Goal: Task Accomplishment & Management: Complete application form

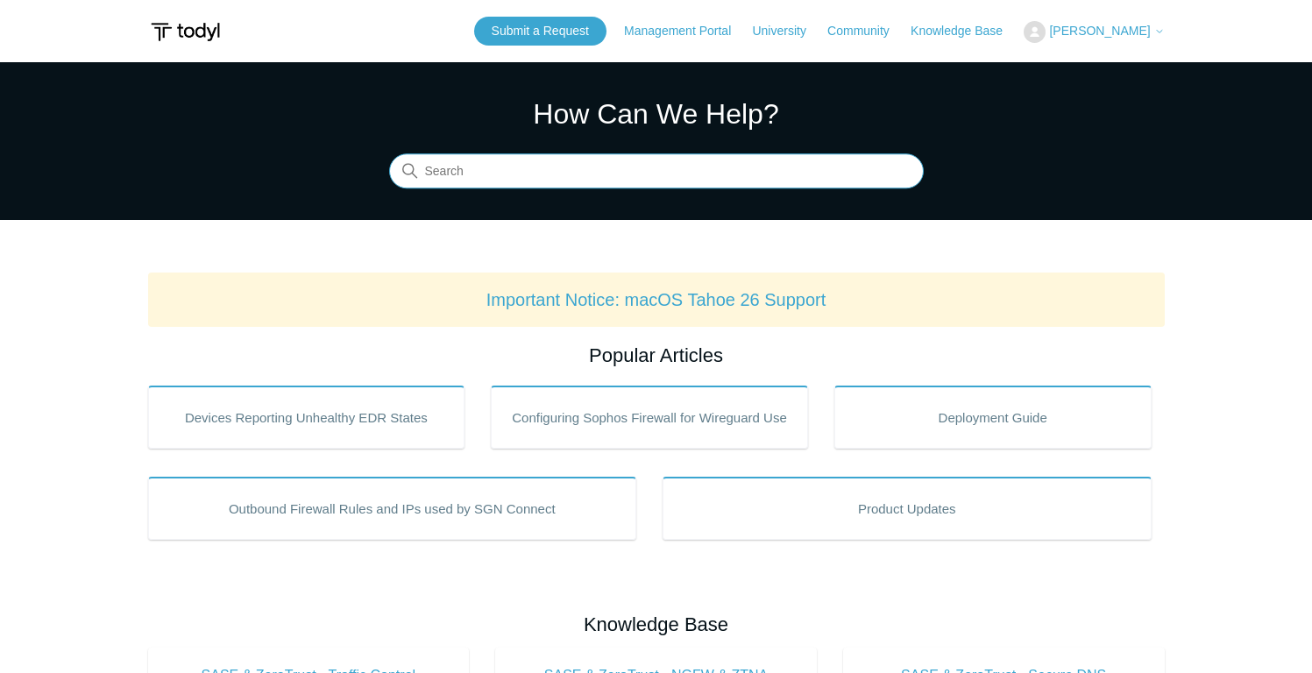
click at [469, 176] on input "Search" at bounding box center [656, 171] width 535 height 35
type input "removed agents by accident"
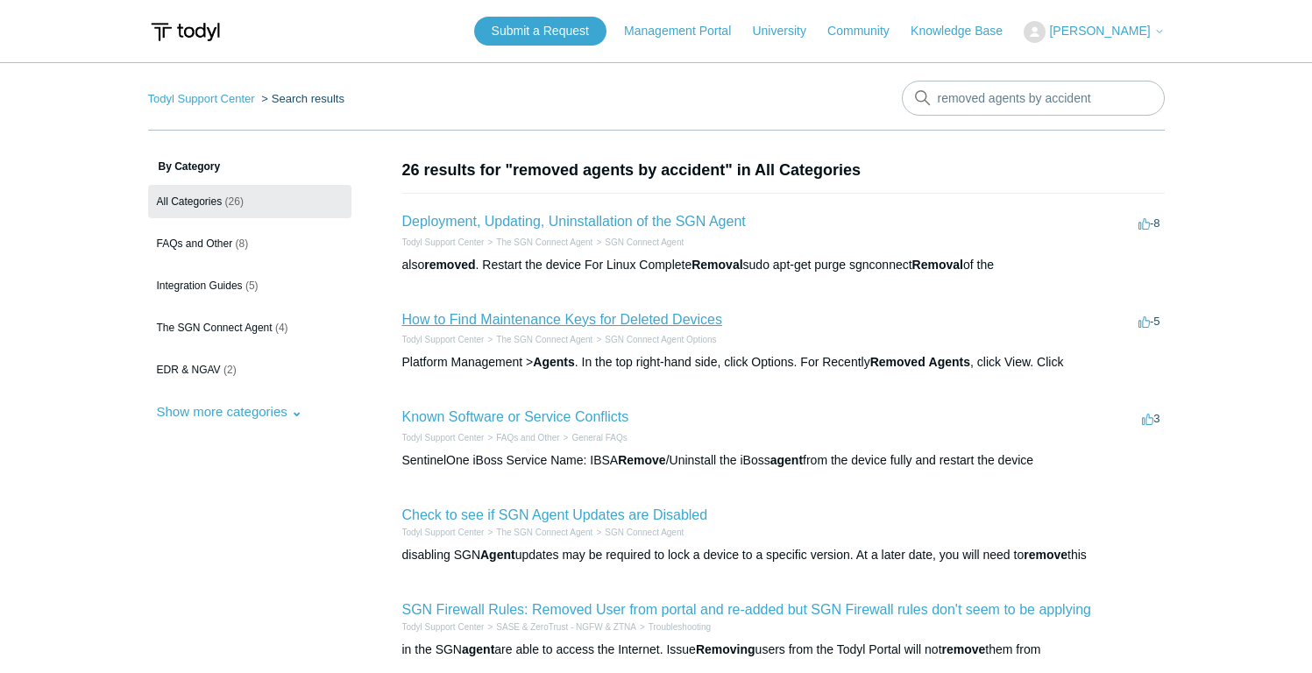
click at [698, 323] on link "How to Find Maintenance Keys for Deleted Devices" at bounding box center [562, 319] width 321 height 15
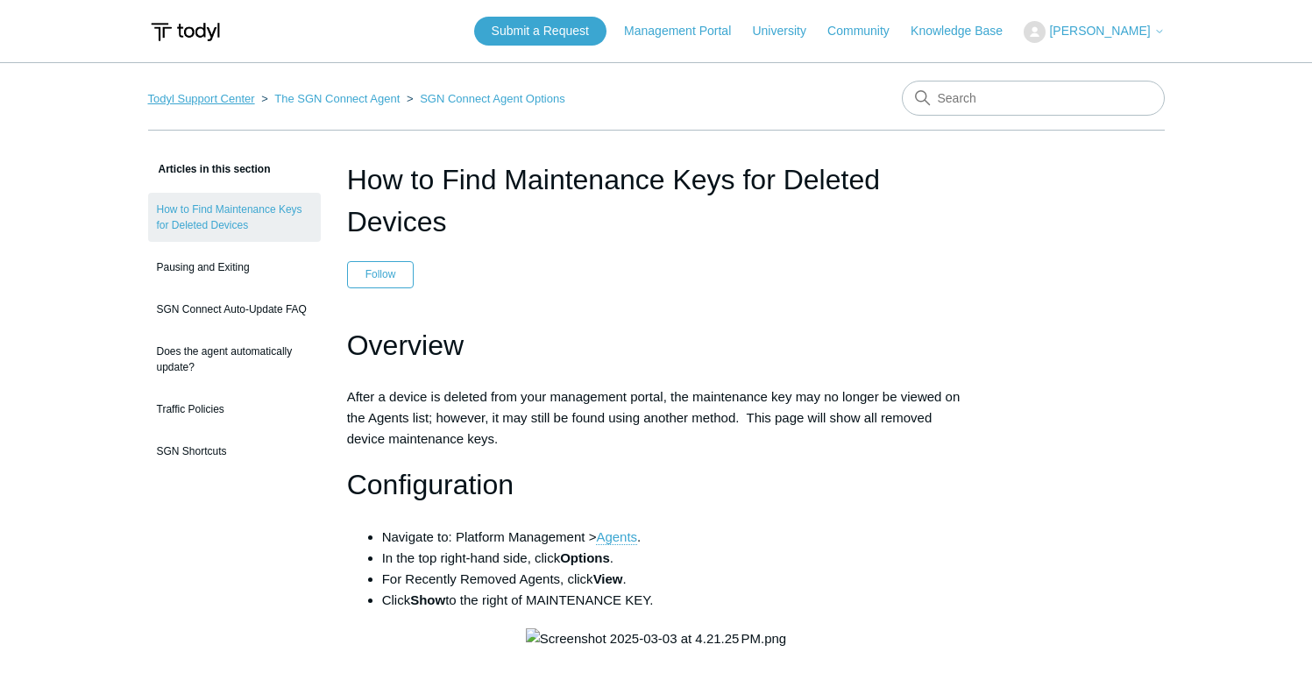
click at [195, 103] on link "Todyl Support Center" at bounding box center [201, 98] width 107 height 13
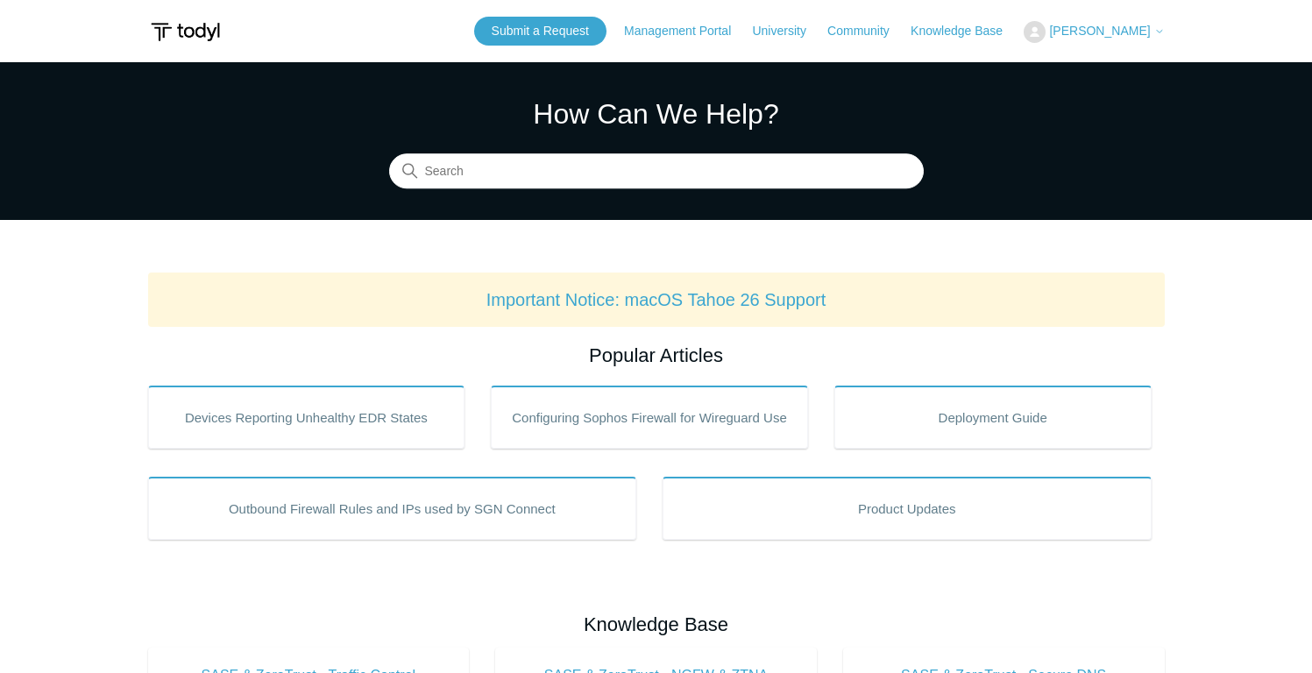
click at [1099, 25] on span "[PERSON_NAME]" at bounding box center [1099, 31] width 101 height 14
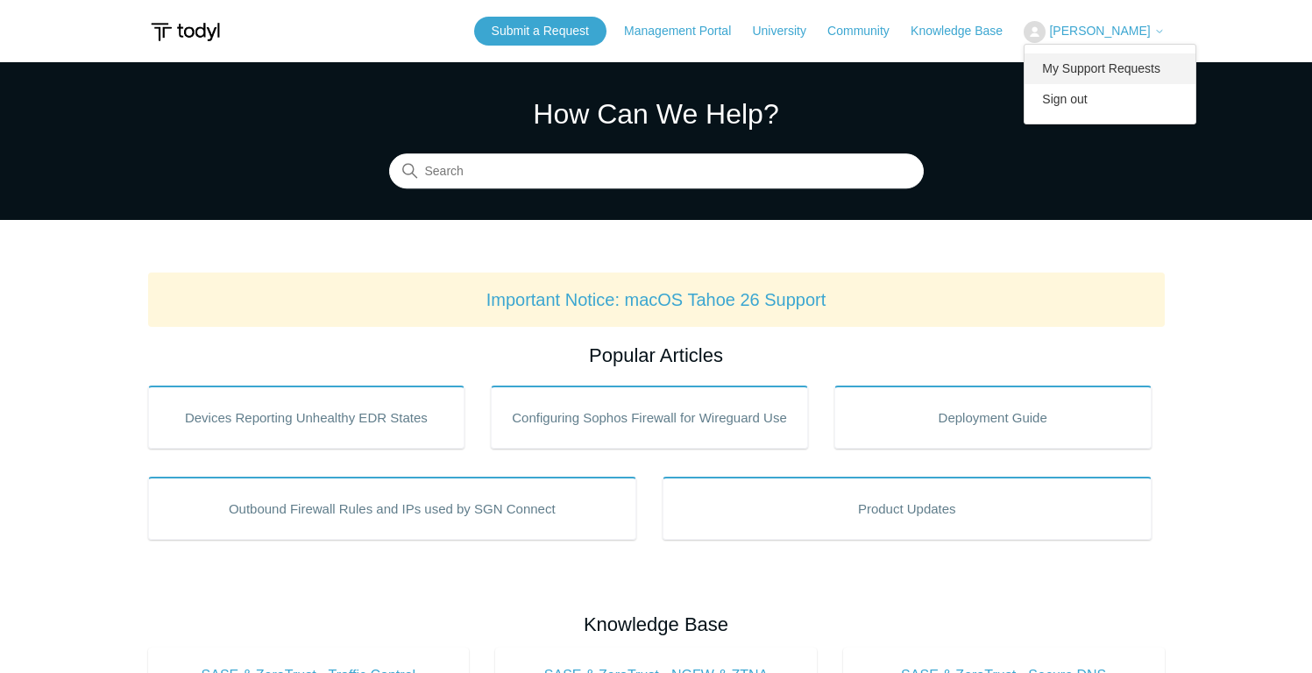
click at [1091, 66] on link "My Support Requests" at bounding box center [1110, 68] width 171 height 31
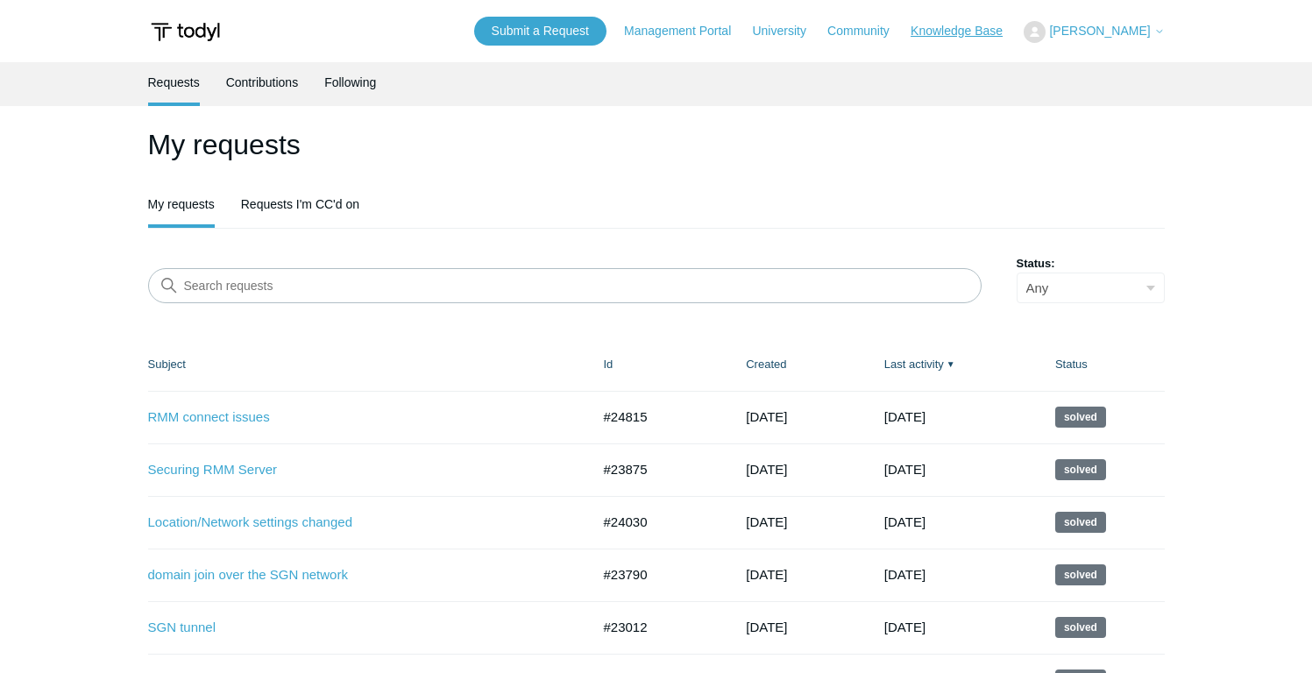
click at [914, 31] on link "Knowledge Base" at bounding box center [966, 31] width 110 height 18
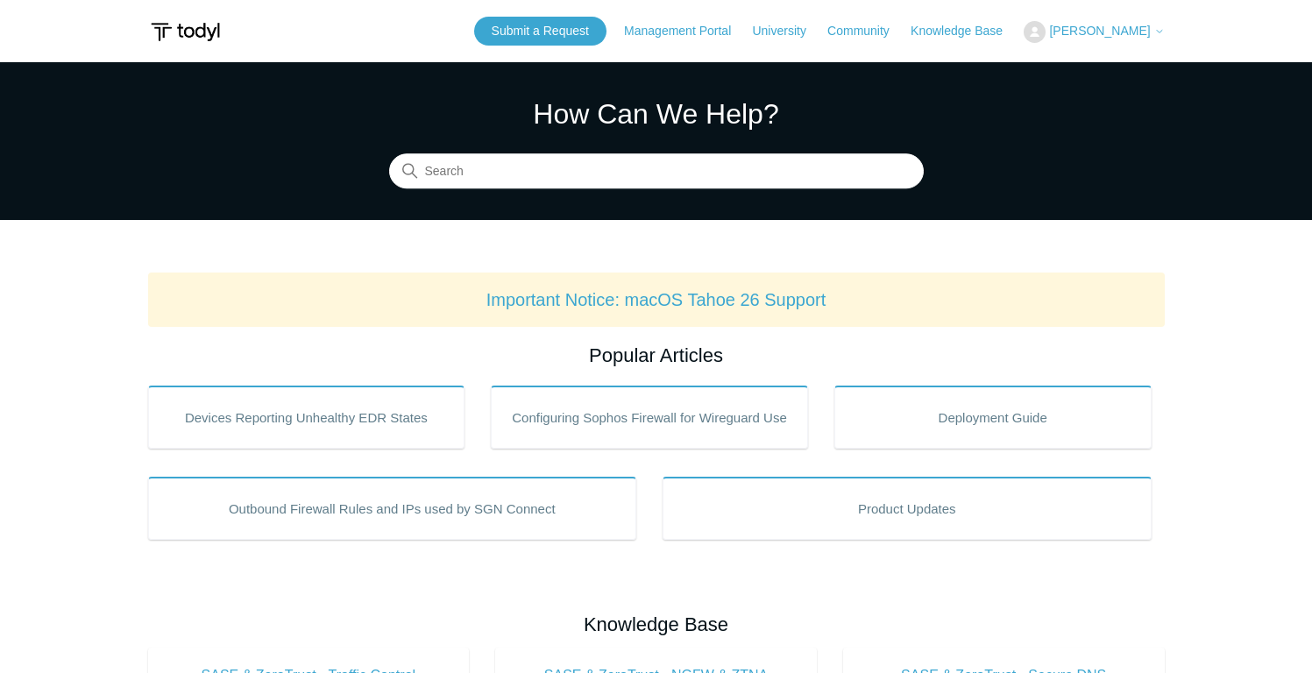
click at [1076, 34] on span "[PERSON_NAME]" at bounding box center [1099, 31] width 101 height 14
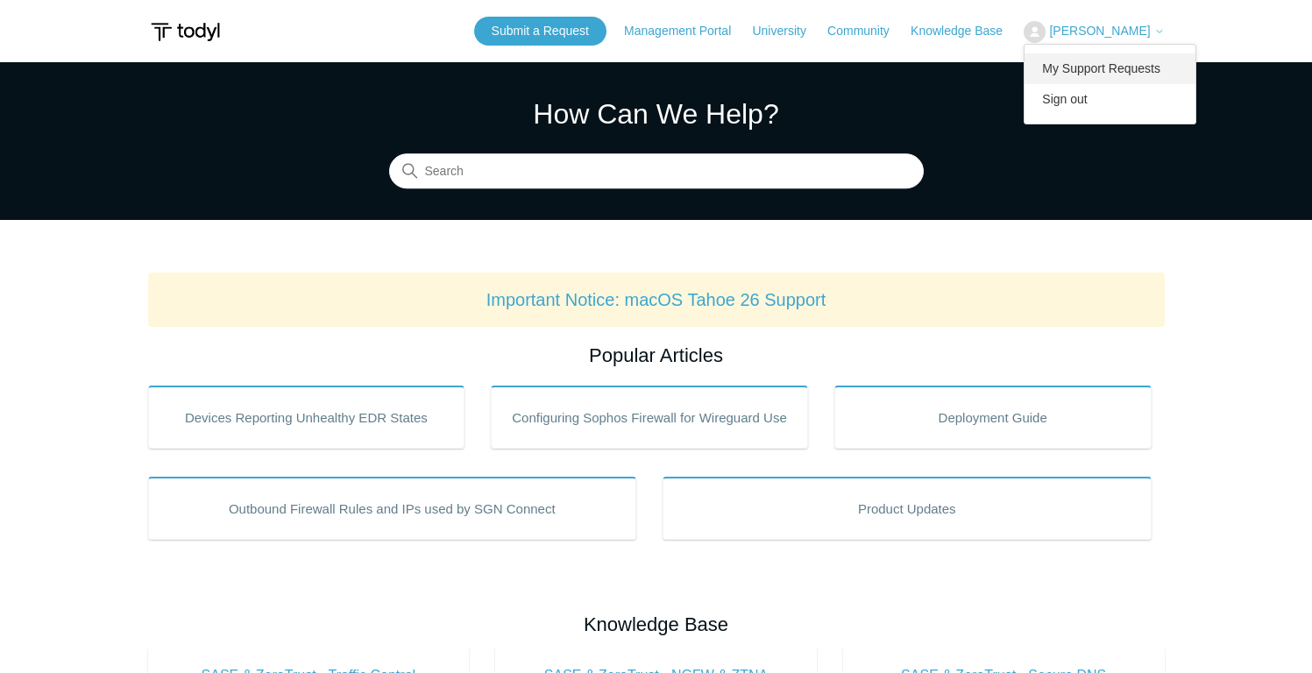
click at [1062, 63] on link "My Support Requests" at bounding box center [1110, 68] width 171 height 31
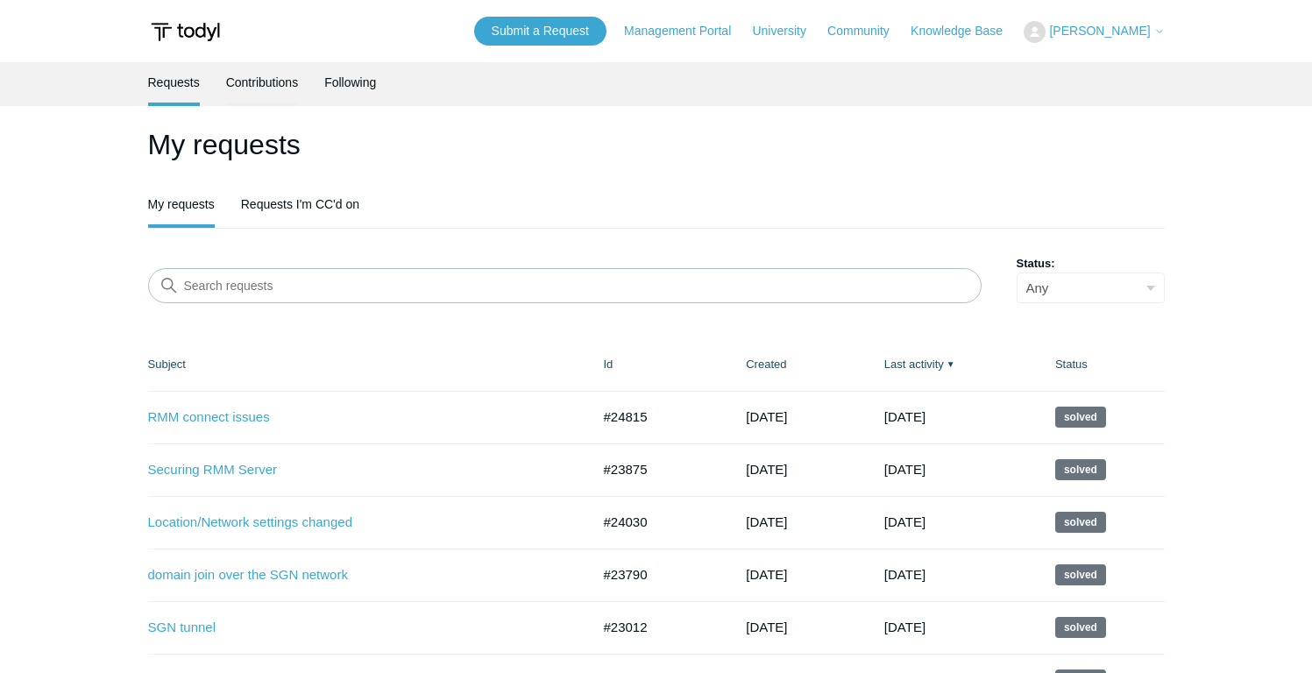
click at [253, 83] on link "Contributions" at bounding box center [262, 80] width 73 height 37
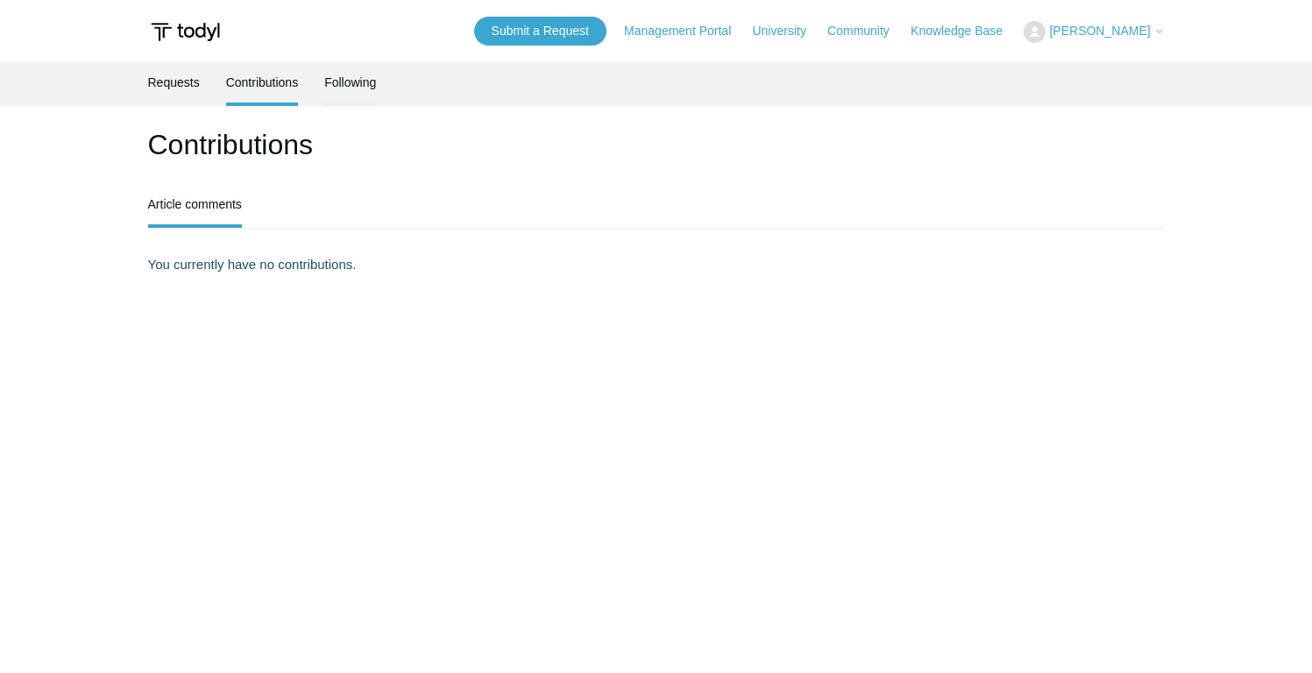
click at [350, 76] on link "Following" at bounding box center [350, 80] width 52 height 37
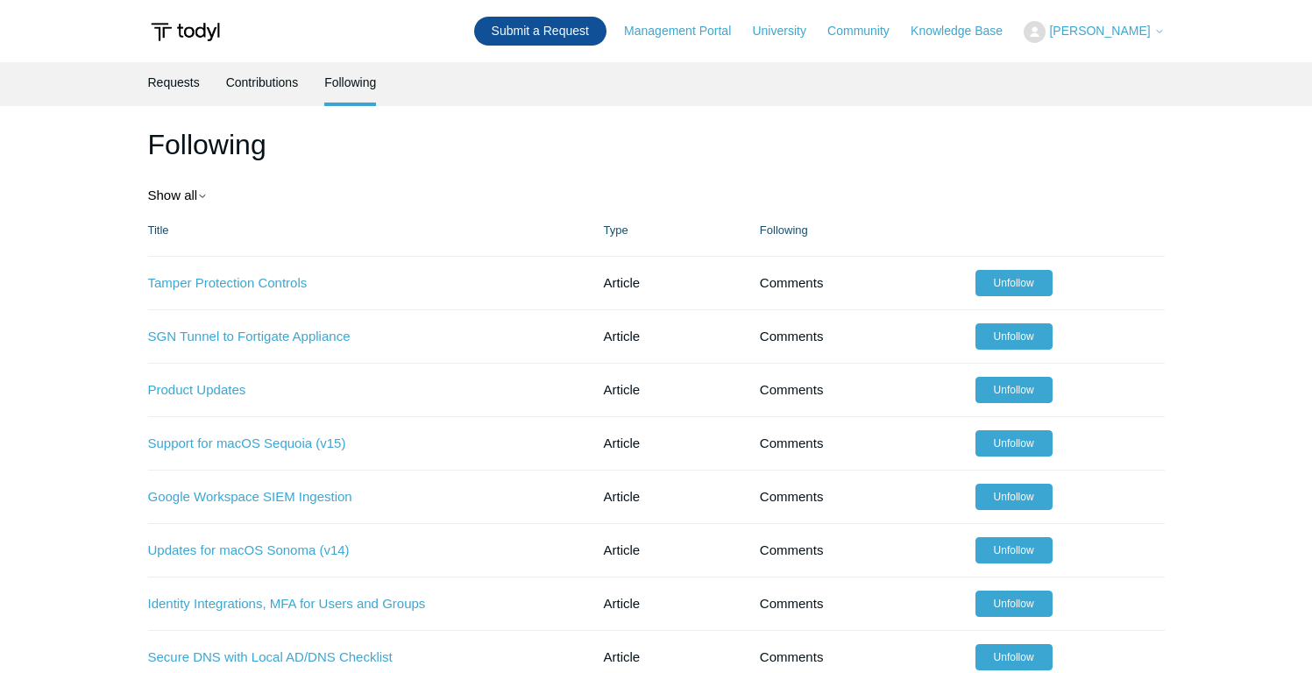
click at [526, 26] on link "Submit a Request" at bounding box center [540, 31] width 132 height 29
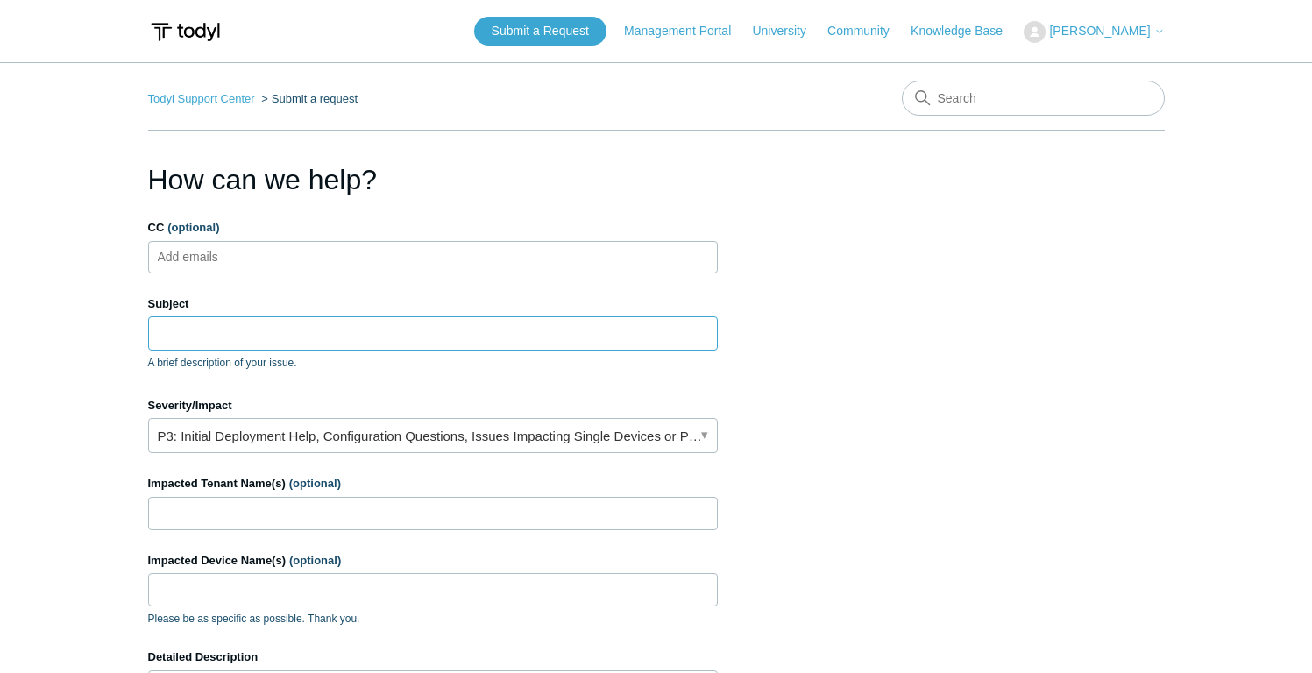
click at [209, 336] on input "Subject" at bounding box center [433, 332] width 570 height 33
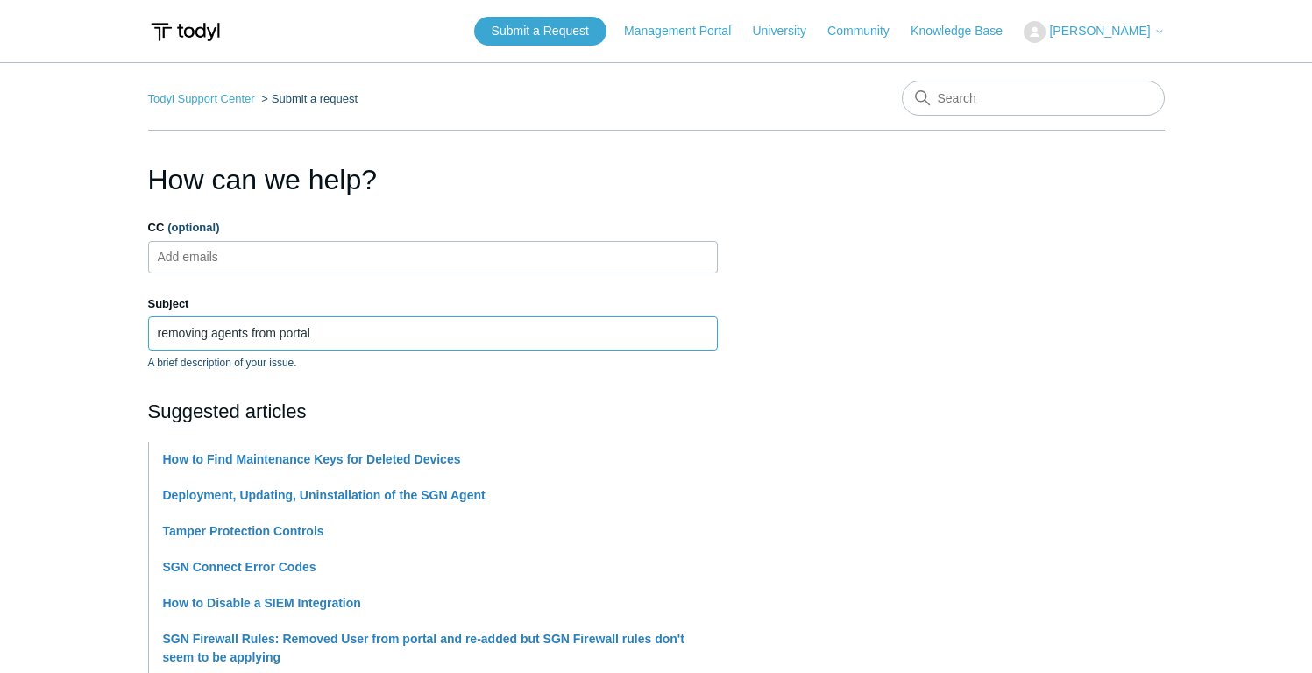
type input "removing agents from portal"
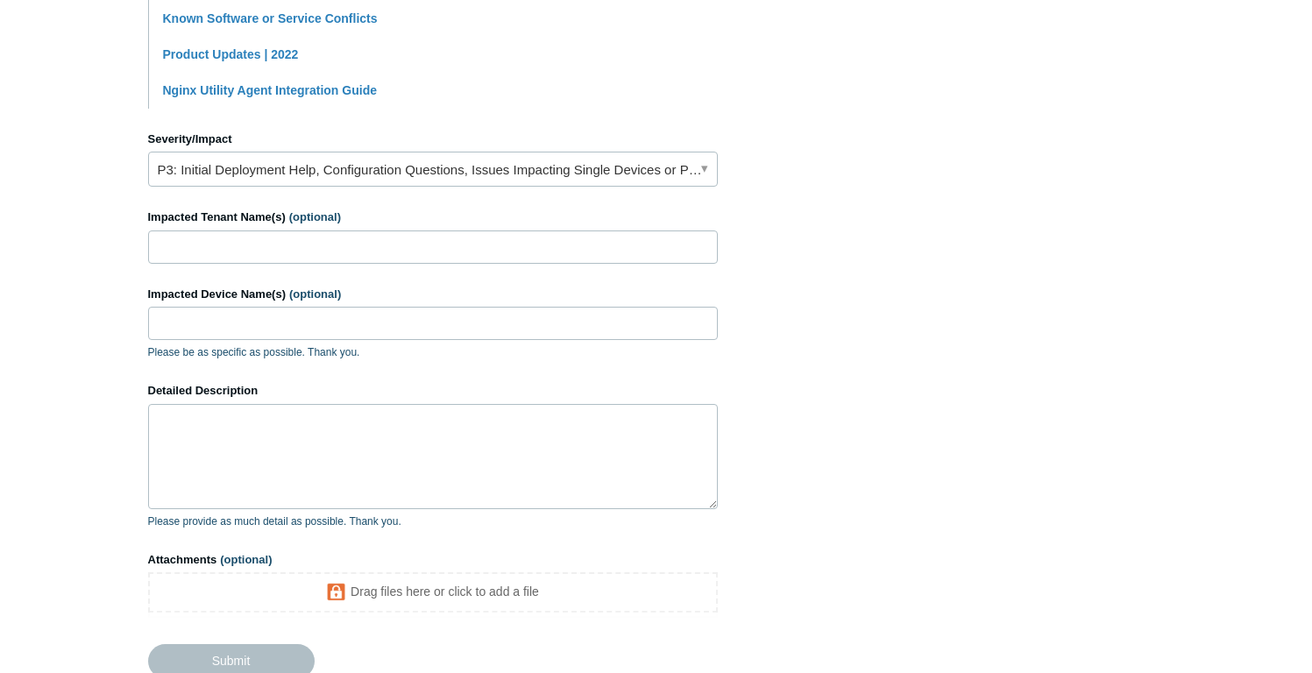
scroll to position [710, 0]
click at [439, 170] on link "P3: Initial Deployment Help, Configuration Questions, Issues Impacting Single D…" at bounding box center [433, 170] width 570 height 35
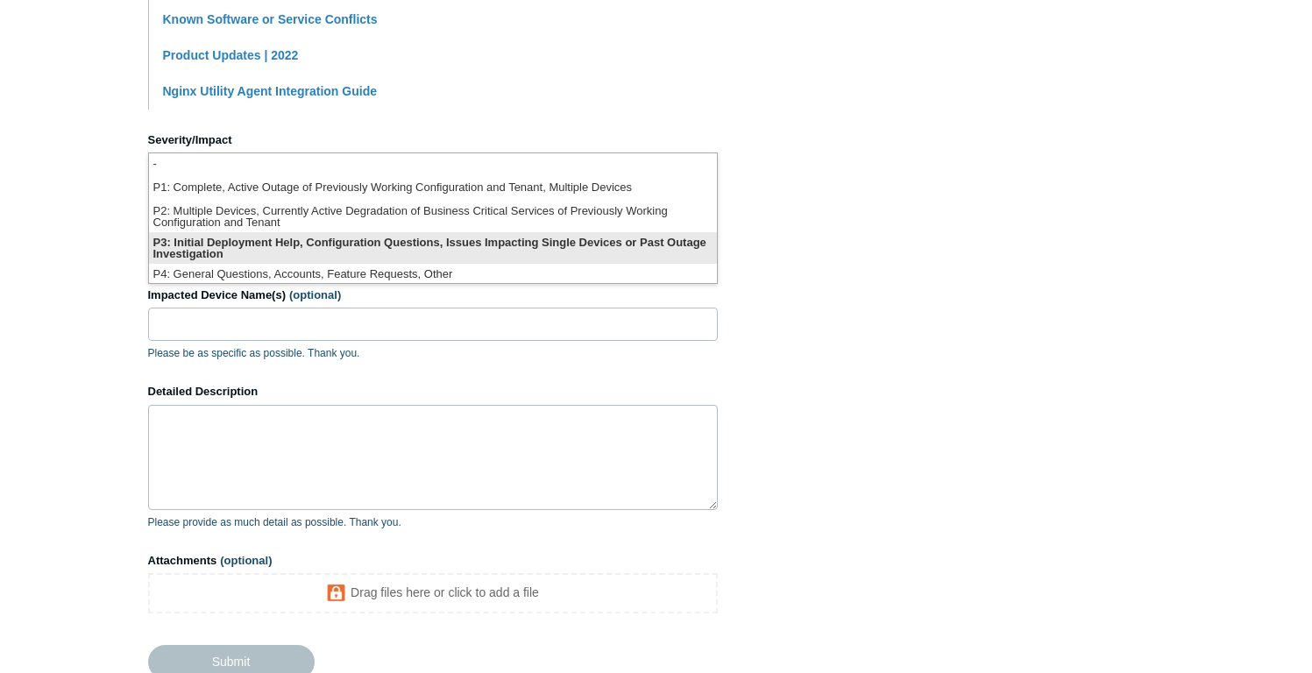
click at [373, 239] on li "P3: Initial Deployment Help, Configuration Questions, Issues Impacting Single D…" at bounding box center [433, 248] width 568 height 32
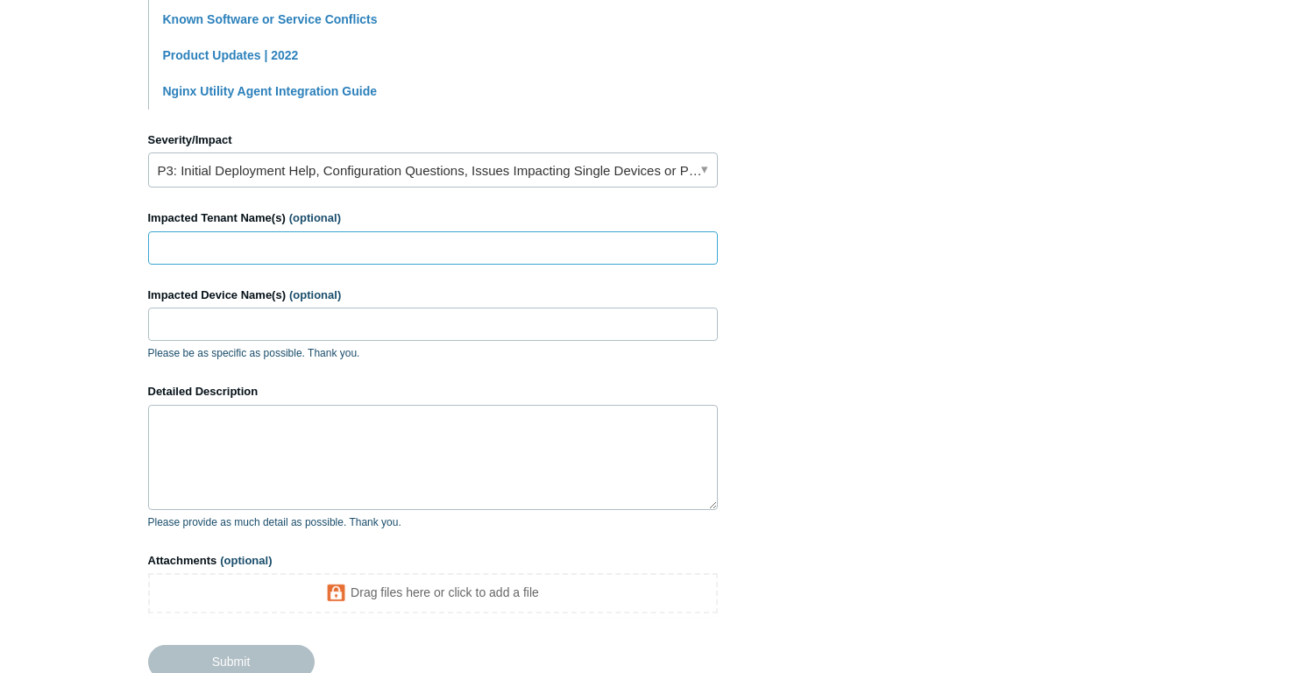
drag, startPoint x: 201, startPoint y: 248, endPoint x: 197, endPoint y: 219, distance: 29.1
click at [198, 240] on input "Impacted Tenant Name(s) (optional)" at bounding box center [433, 247] width 570 height 33
type input "GTG Captial"
click at [197, 323] on input "Impacted Device Name(s) (optional)" at bounding box center [433, 324] width 570 height 33
paste input "MacBook - [PERSON_NAME] - SGN: [TECHNICAL_ID] (GTG Laptops) Iphone - [PERSON_NA…"
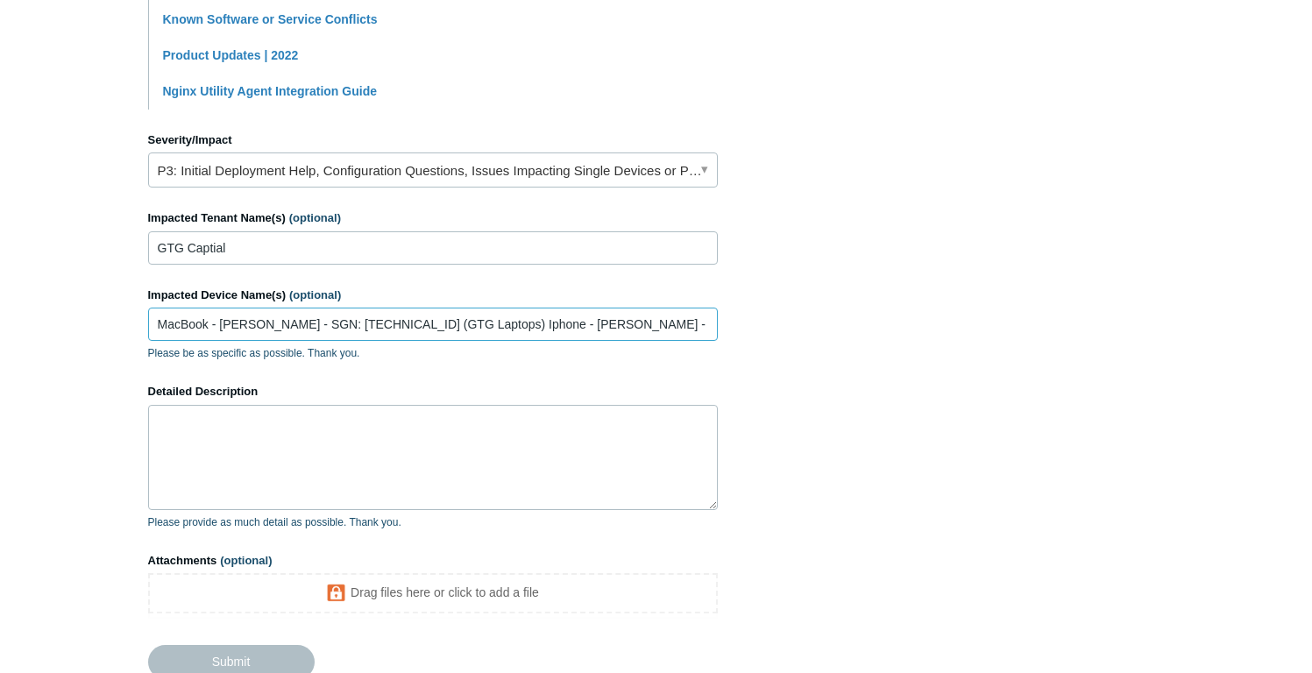
scroll to position [0, 104]
type input "MacBook - [PERSON_NAME] - SGN: [TECHNICAL_ID] (GTG Laptops) Iphone - [PERSON_NA…"
click at [192, 422] on textarea "Detailed Description" at bounding box center [433, 457] width 570 height 105
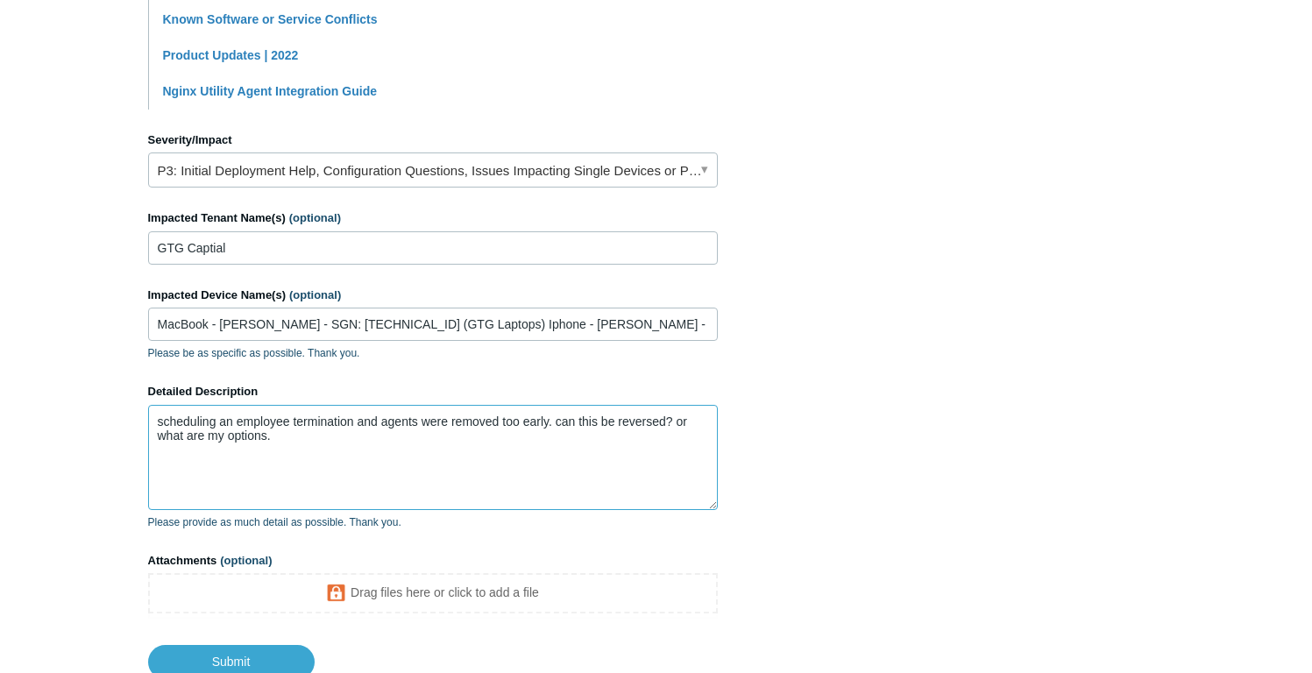
click at [157, 420] on textarea "scheduling an employee termination and agents were removed too early. can this …" at bounding box center [433, 457] width 570 height 105
click at [411, 423] on textarea "while scheduling an employee termination and agents were removed too early. can…" at bounding box center [433, 457] width 570 height 105
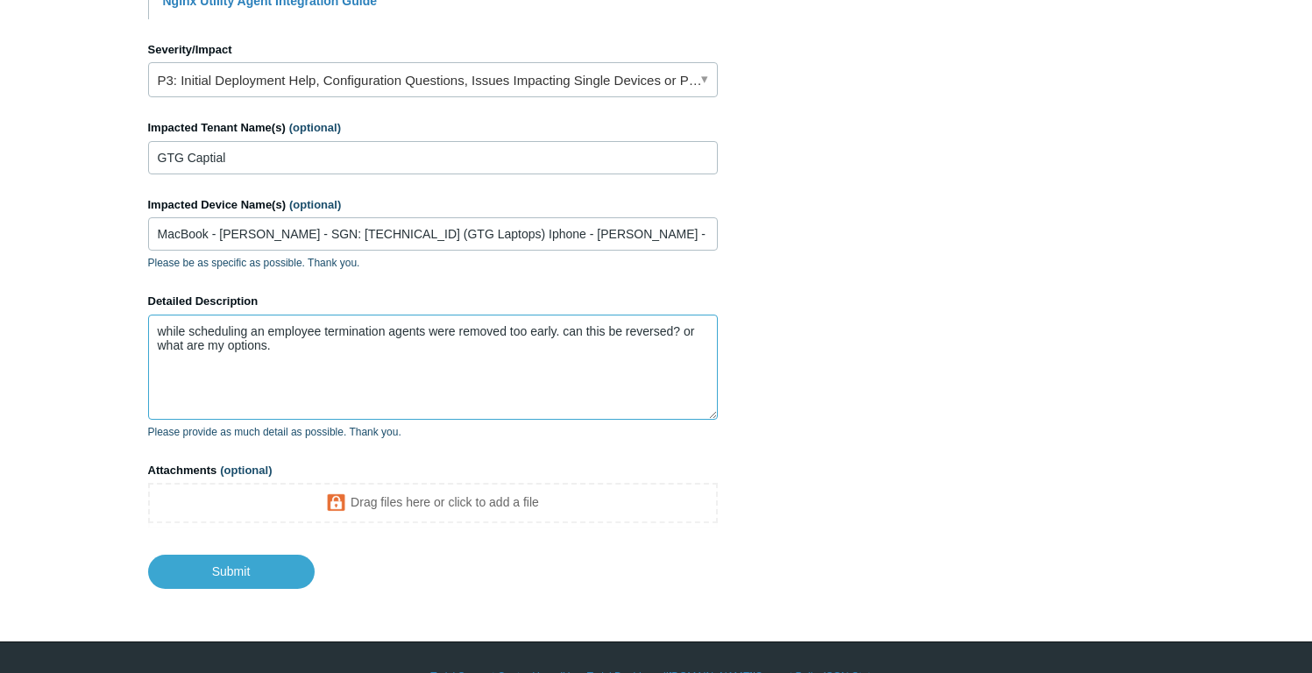
scroll to position [837, 0]
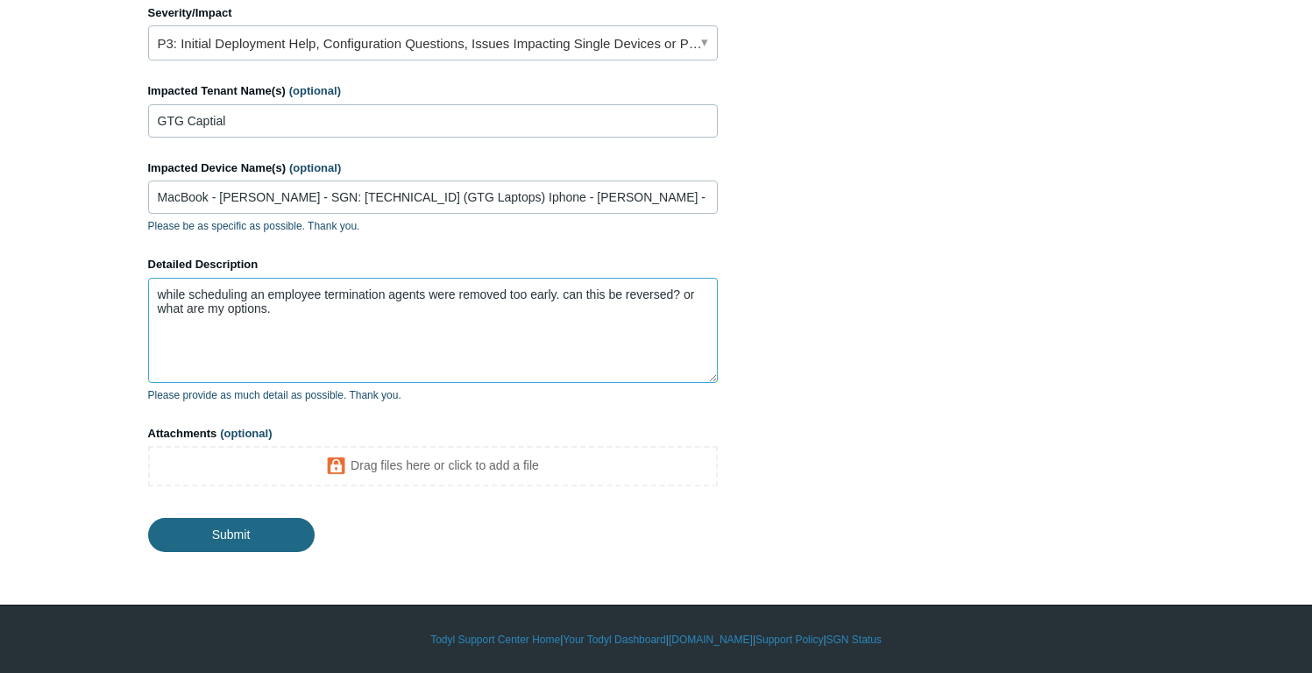
type textarea "while scheduling an employee termination agents were removed too early. can thi…"
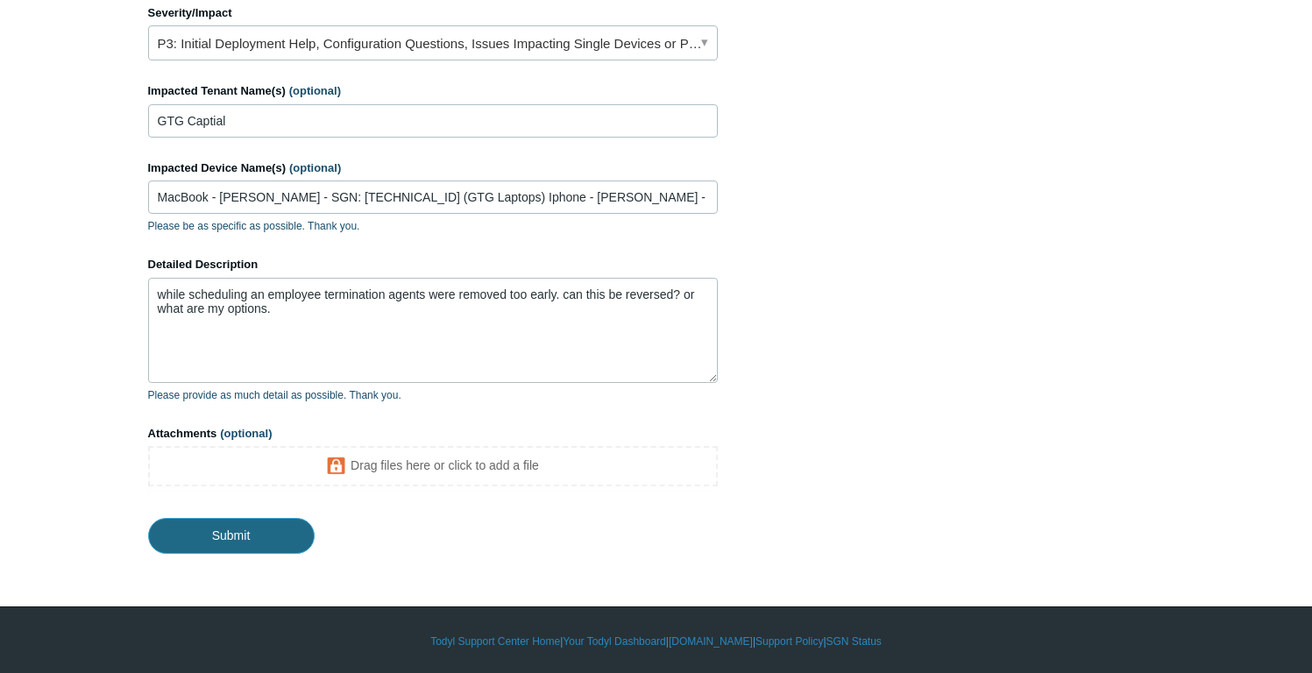
click at [232, 531] on input "Submit" at bounding box center [231, 535] width 167 height 35
